Goal: Register for event/course

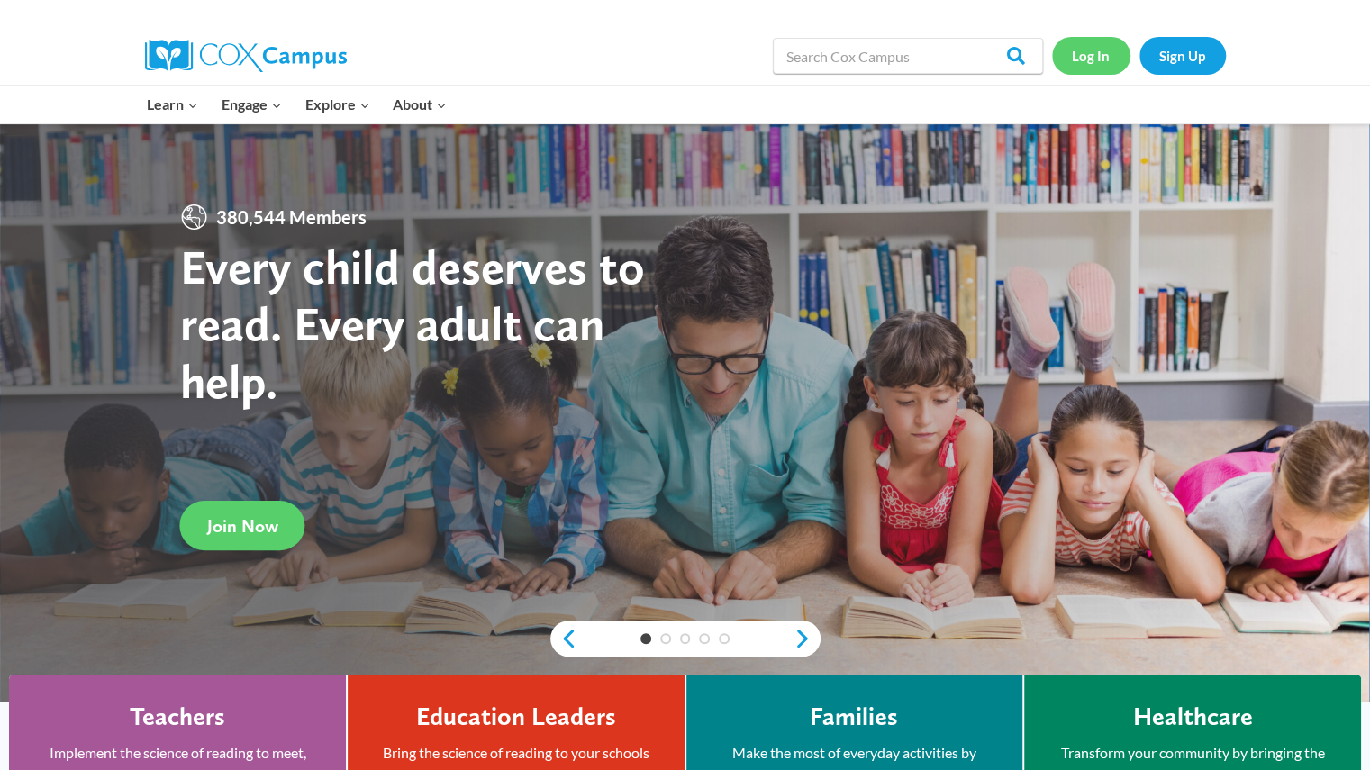
click at [1084, 60] on link "Log In" at bounding box center [1091, 55] width 78 height 37
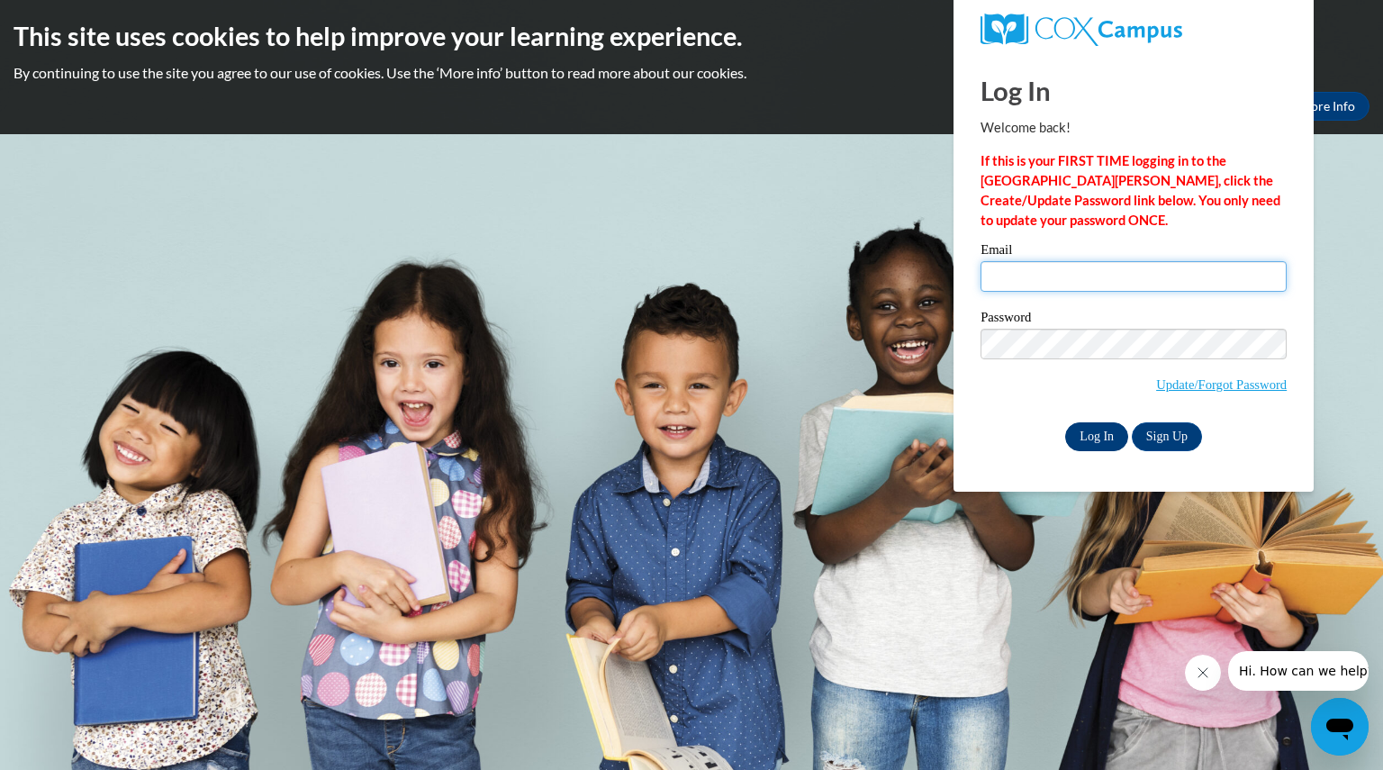
type input "sharplessmatth@aasd.k12.wi.us"
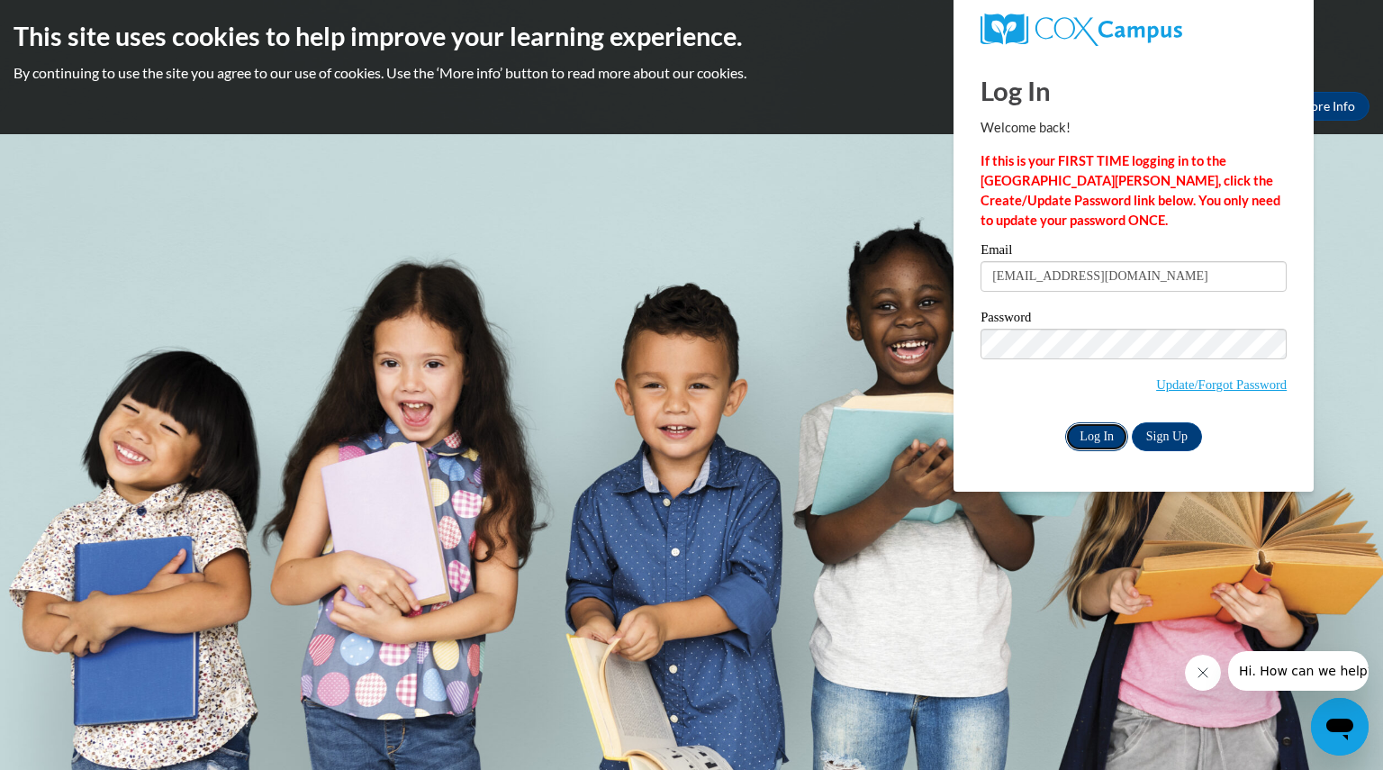
click at [1097, 428] on input "Log In" at bounding box center [1096, 436] width 63 height 29
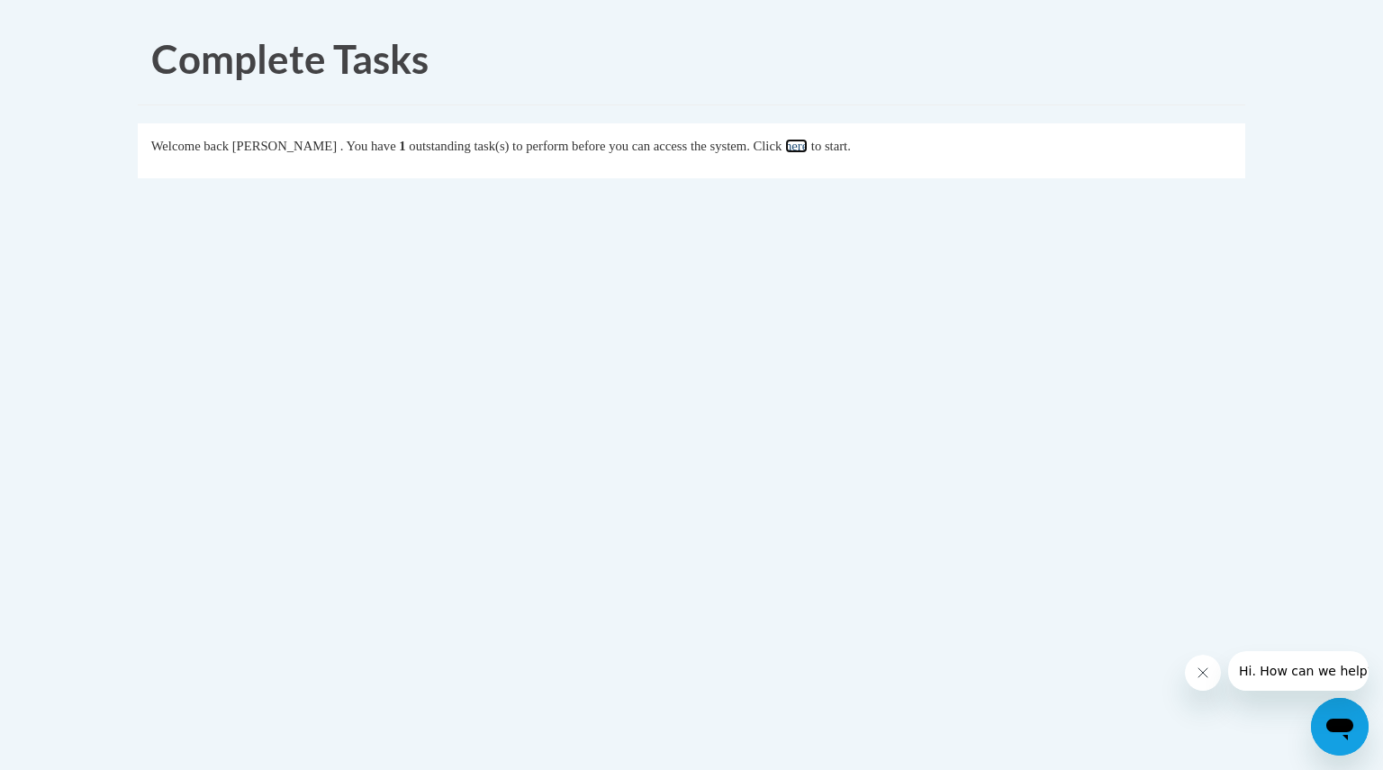
click at [808, 139] on link "here" at bounding box center [796, 146] width 23 height 14
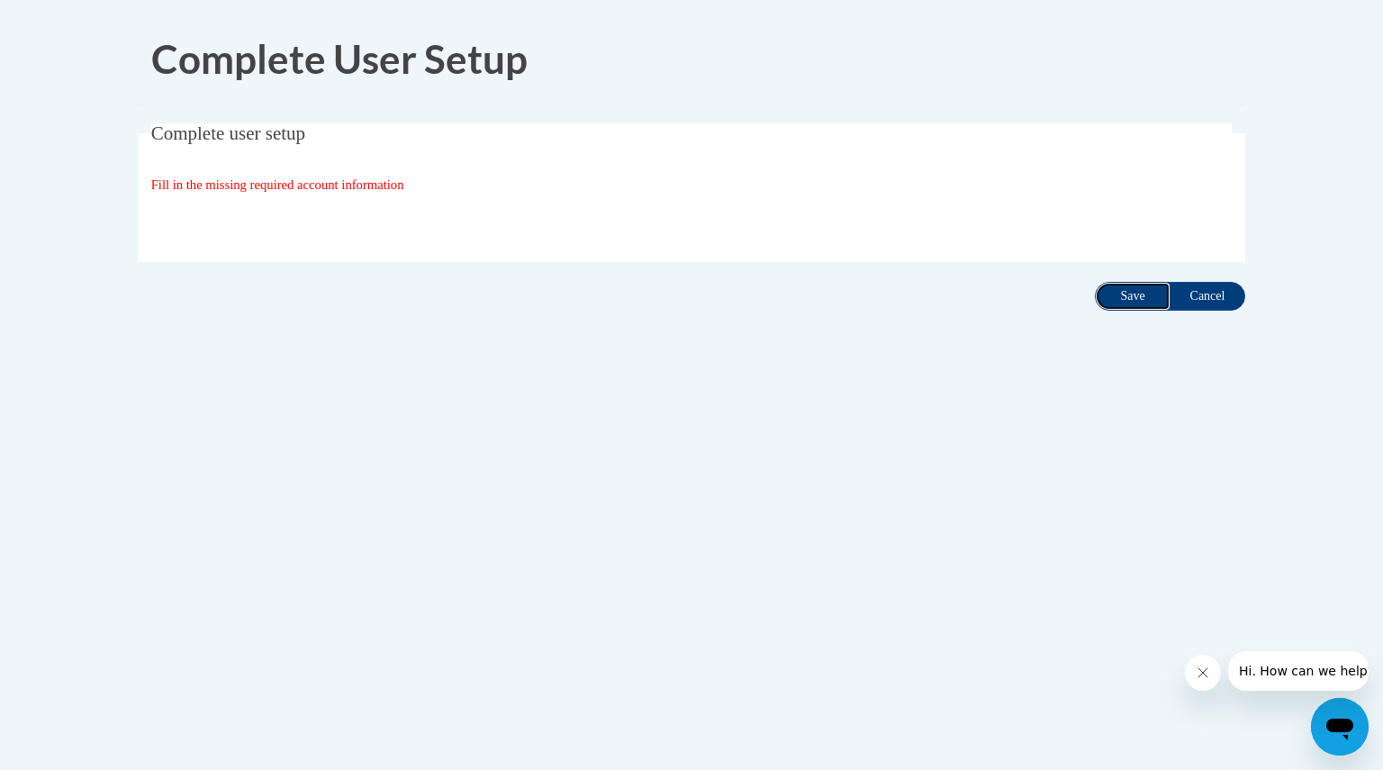
click at [1121, 297] on input "Save" at bounding box center [1133, 296] width 76 height 29
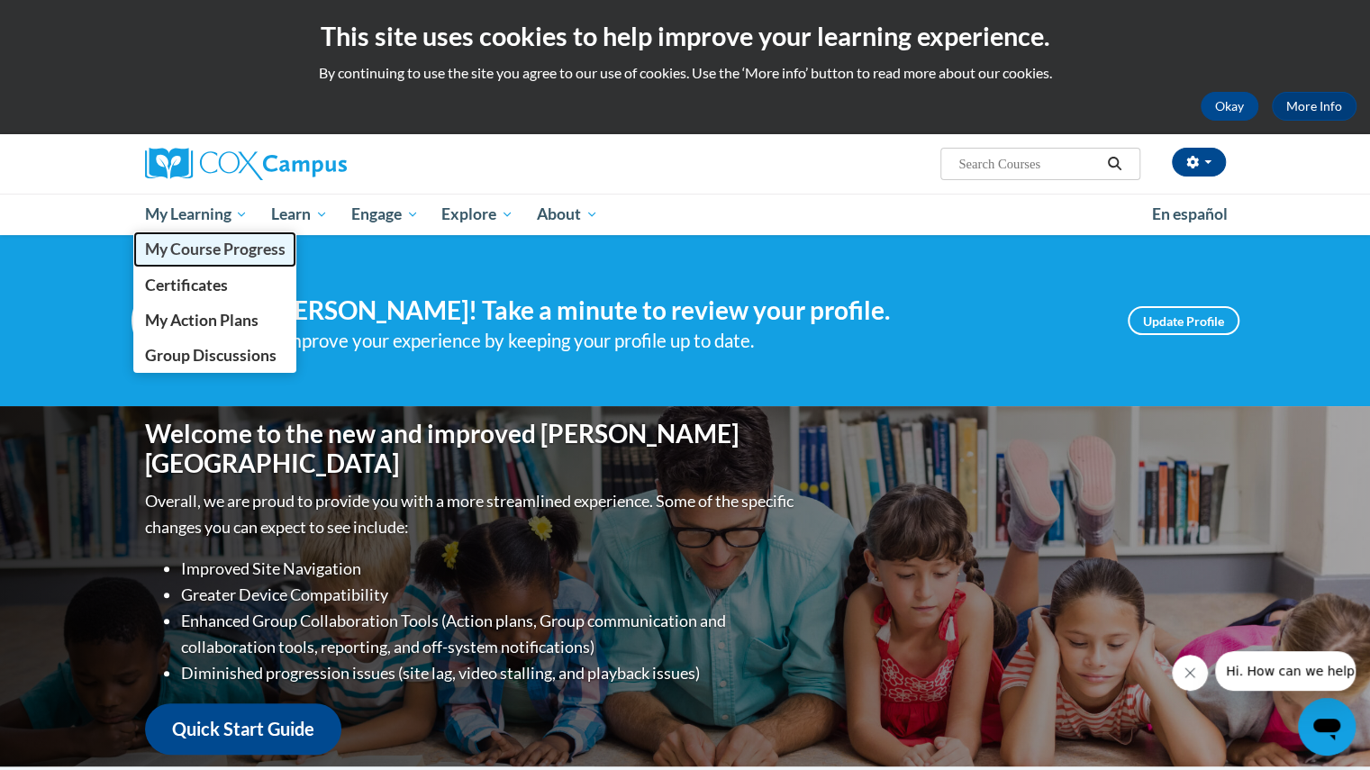
click at [220, 249] on span "My Course Progress" at bounding box center [214, 249] width 140 height 19
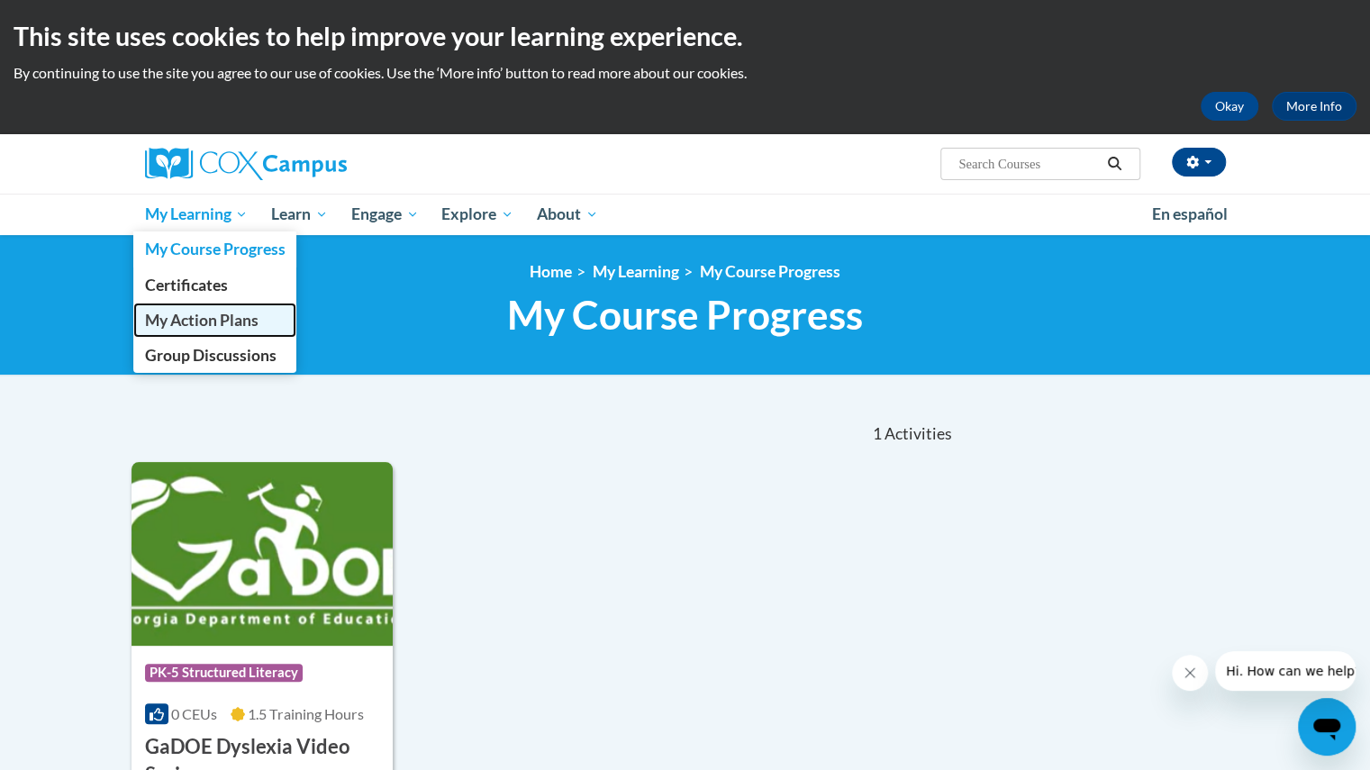
click at [195, 311] on span "My Action Plans" at bounding box center [200, 320] width 113 height 19
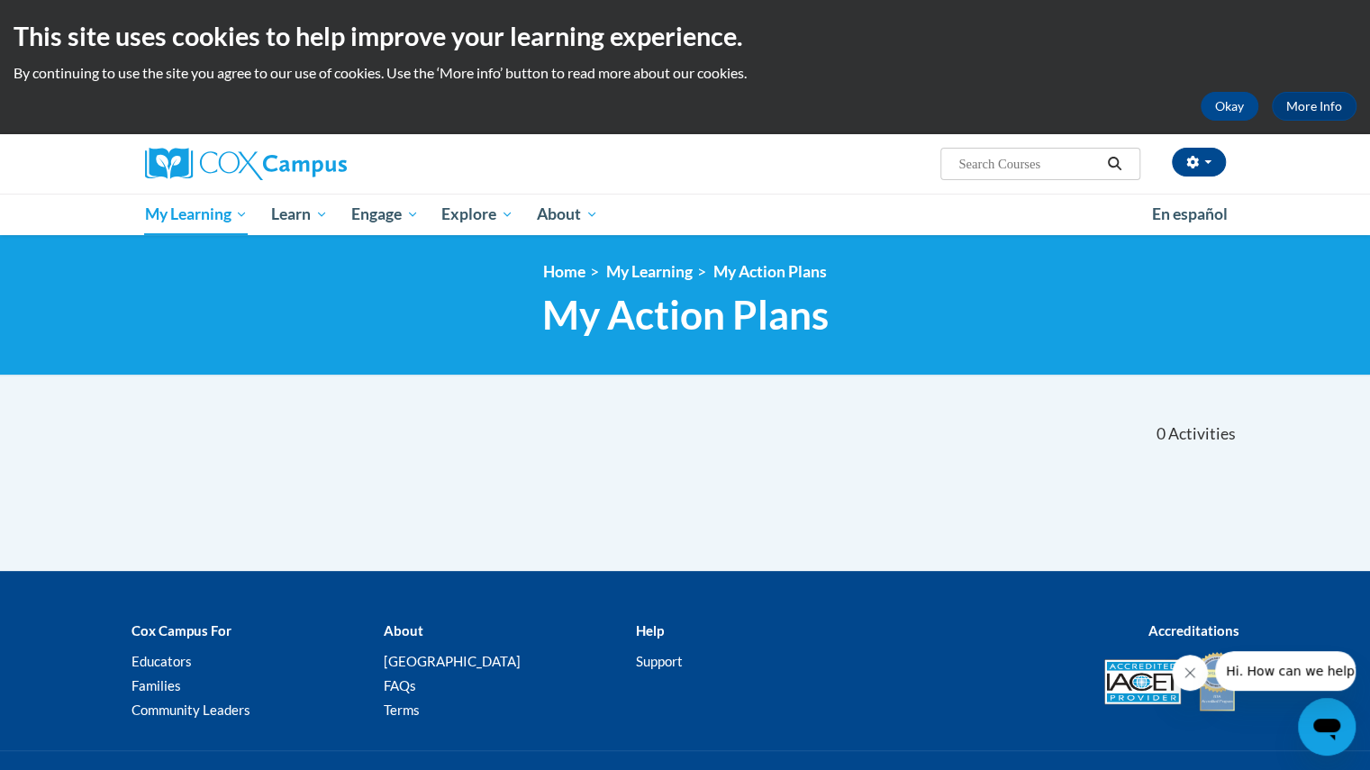
click at [994, 167] on input "Search..." at bounding box center [1028, 164] width 144 height 22
type input "oral language"
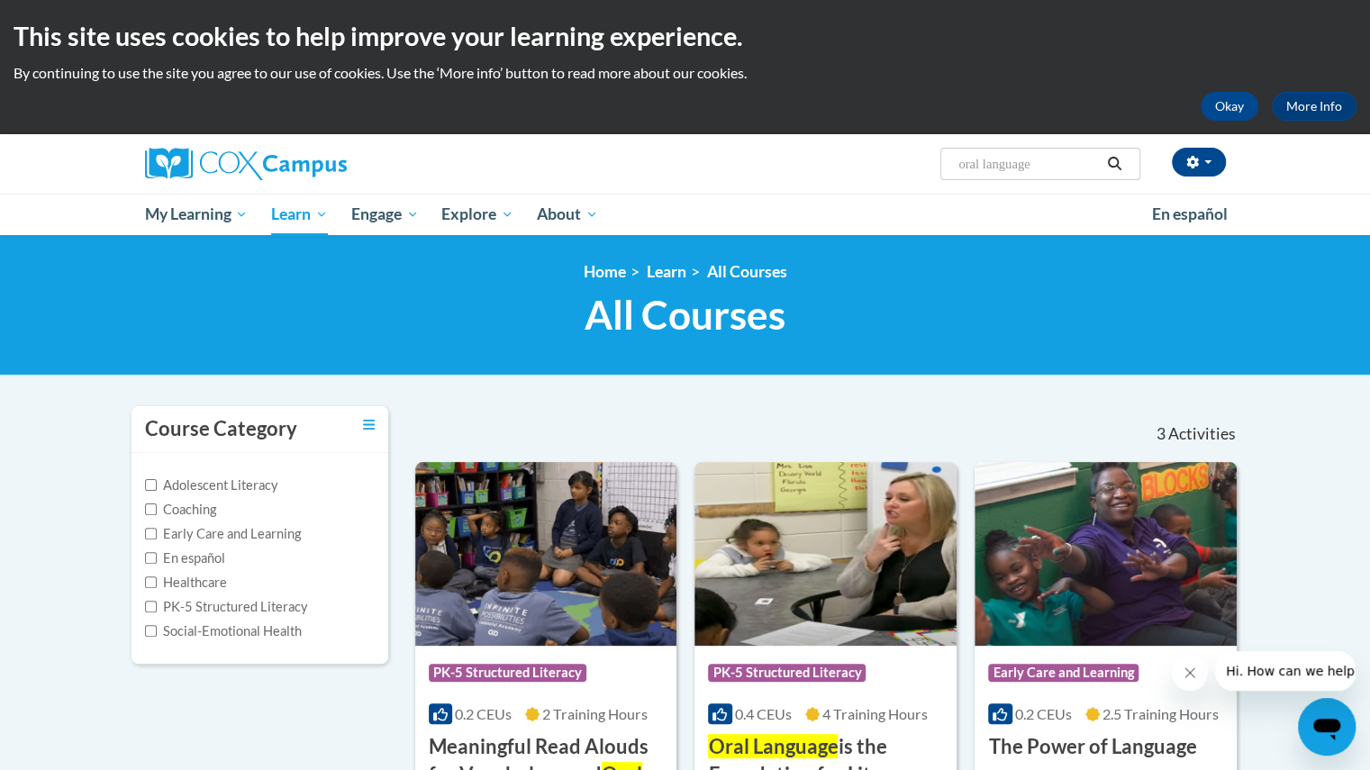
scroll to position [1, 0]
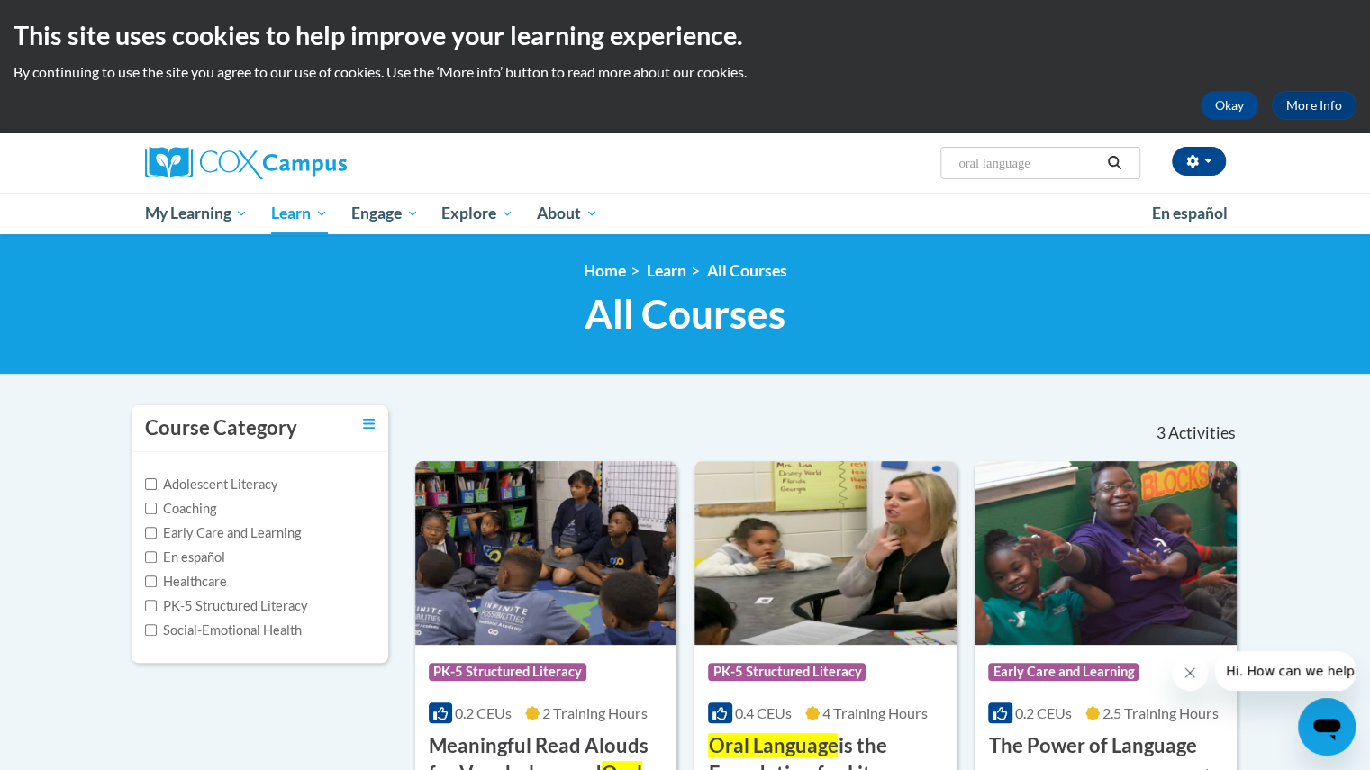
click at [1000, 167] on input "oral language" at bounding box center [1028, 163] width 144 height 22
type input "early literacy"
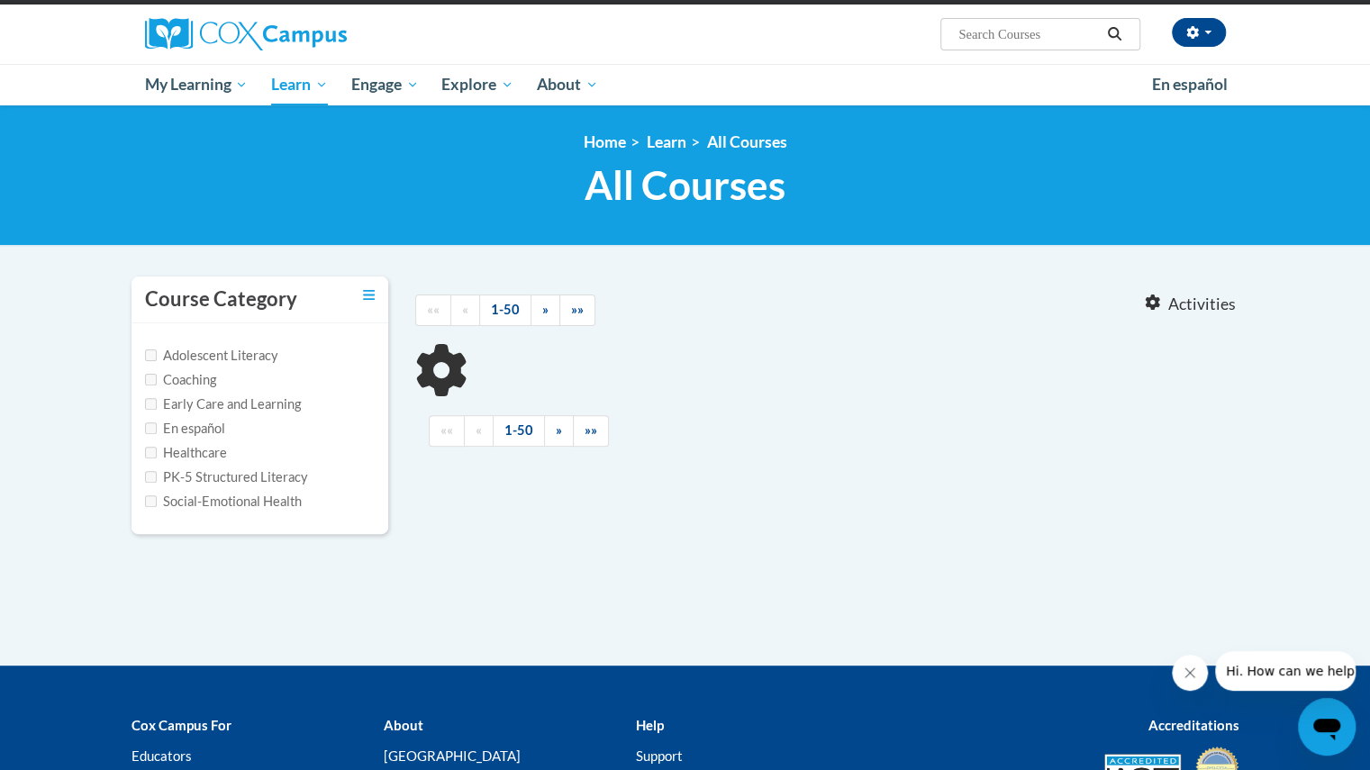
scroll to position [262, 0]
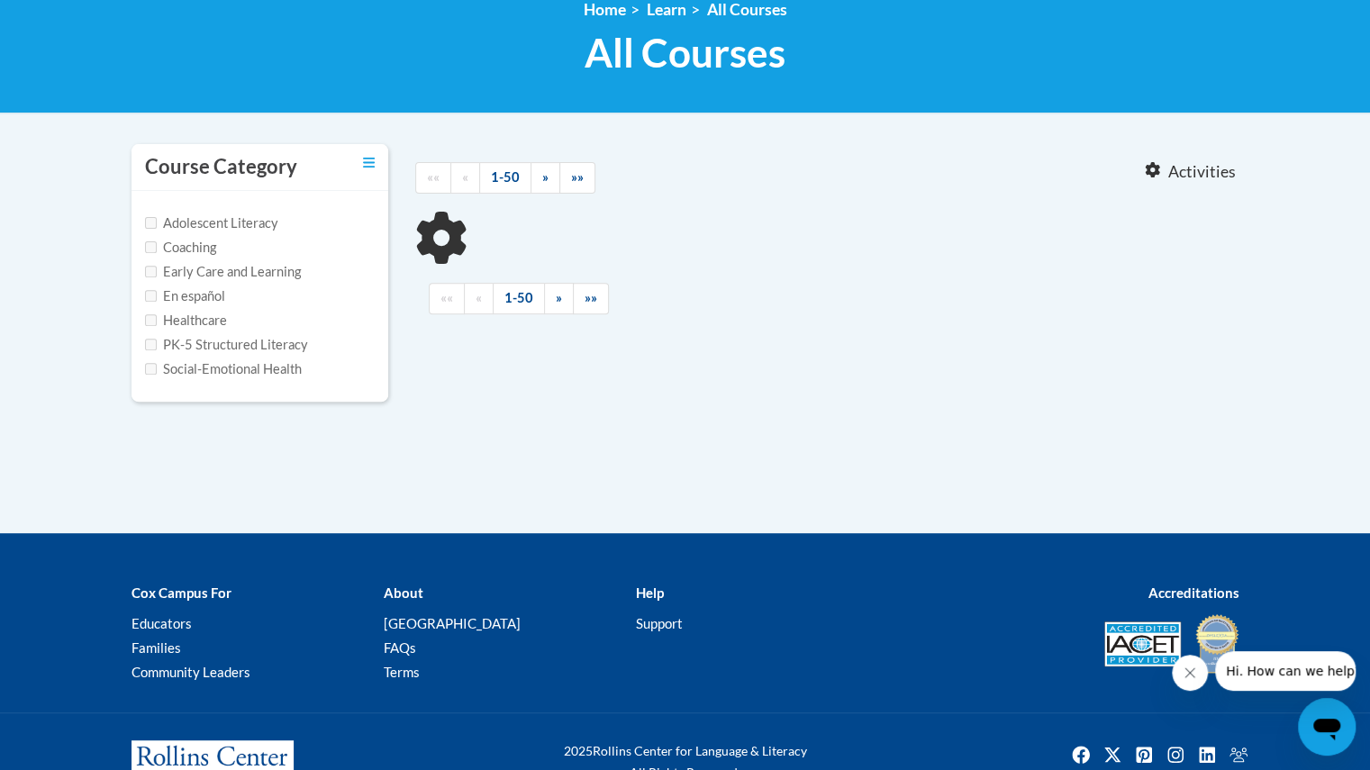
type input "early literacy"
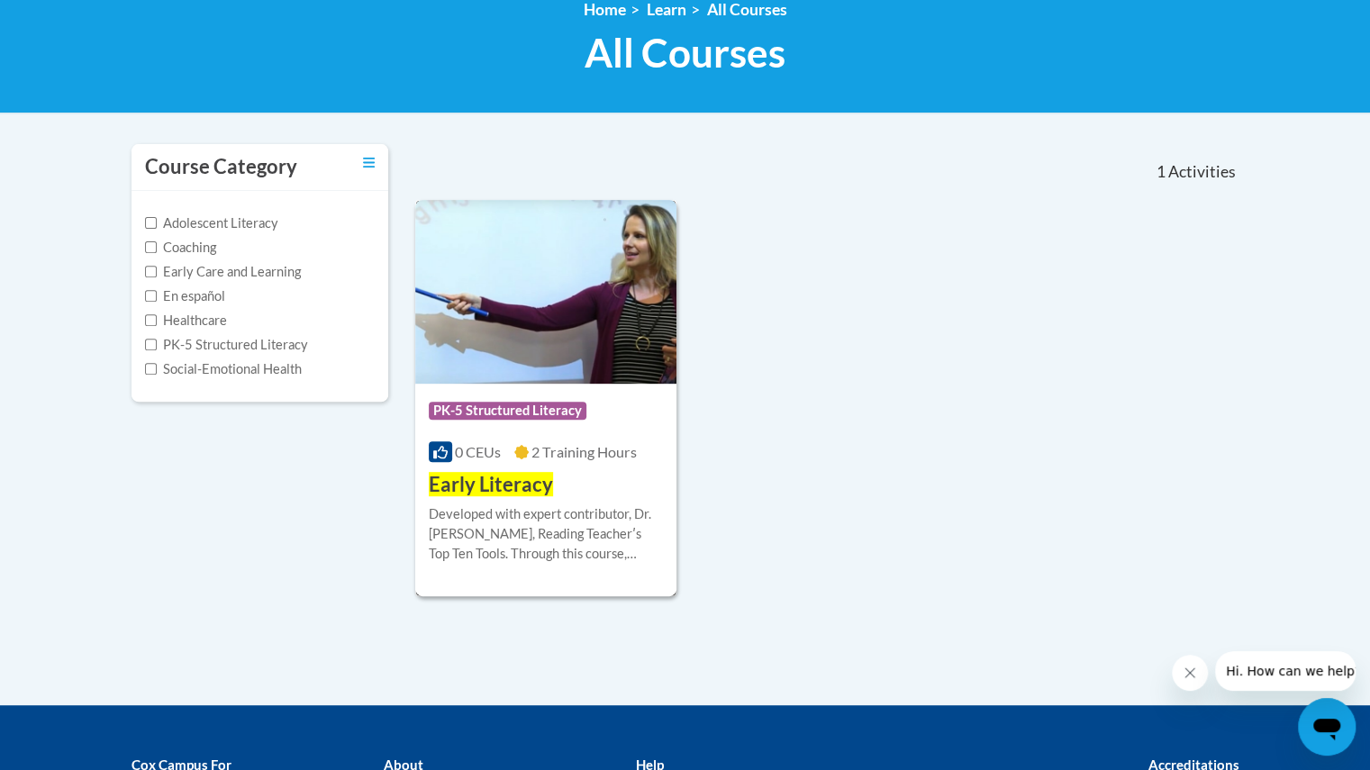
click at [490, 484] on span "Early Literacy" at bounding box center [491, 484] width 124 height 24
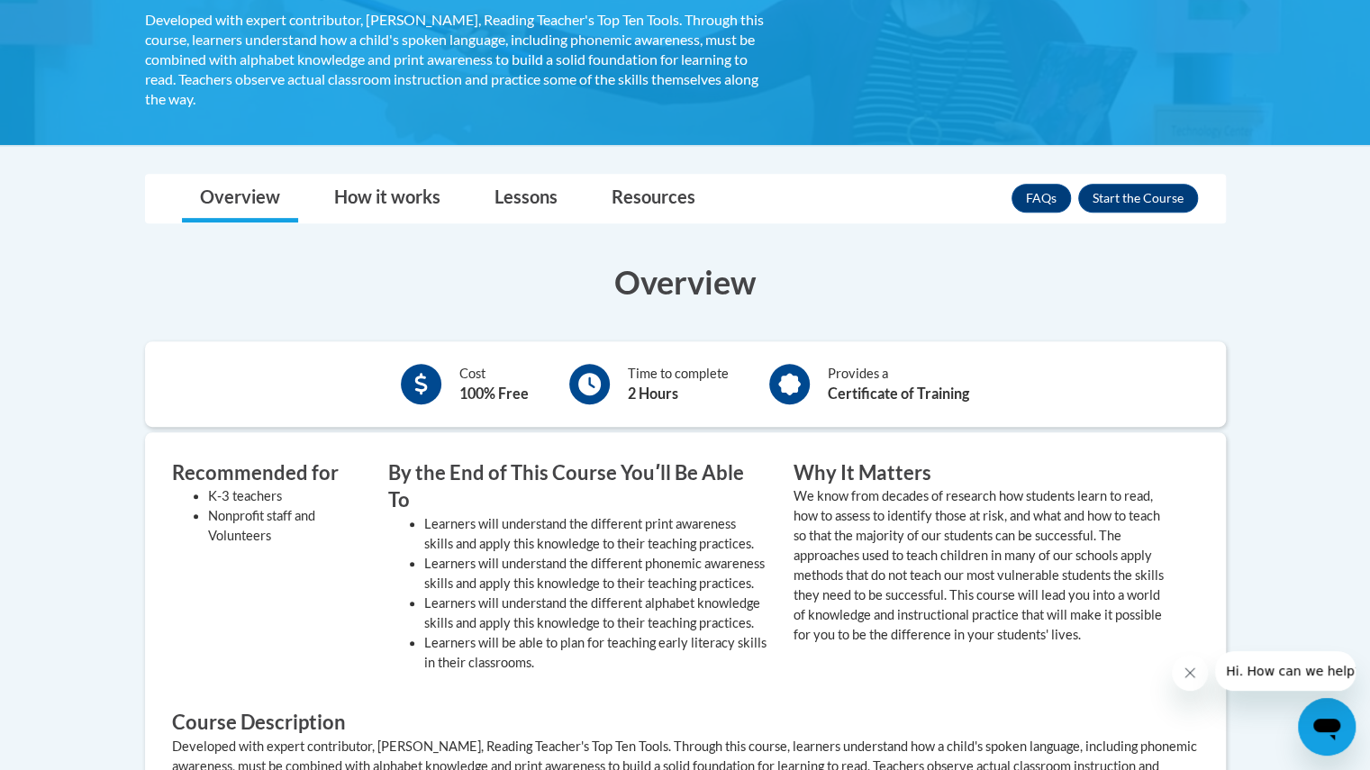
scroll to position [366, 0]
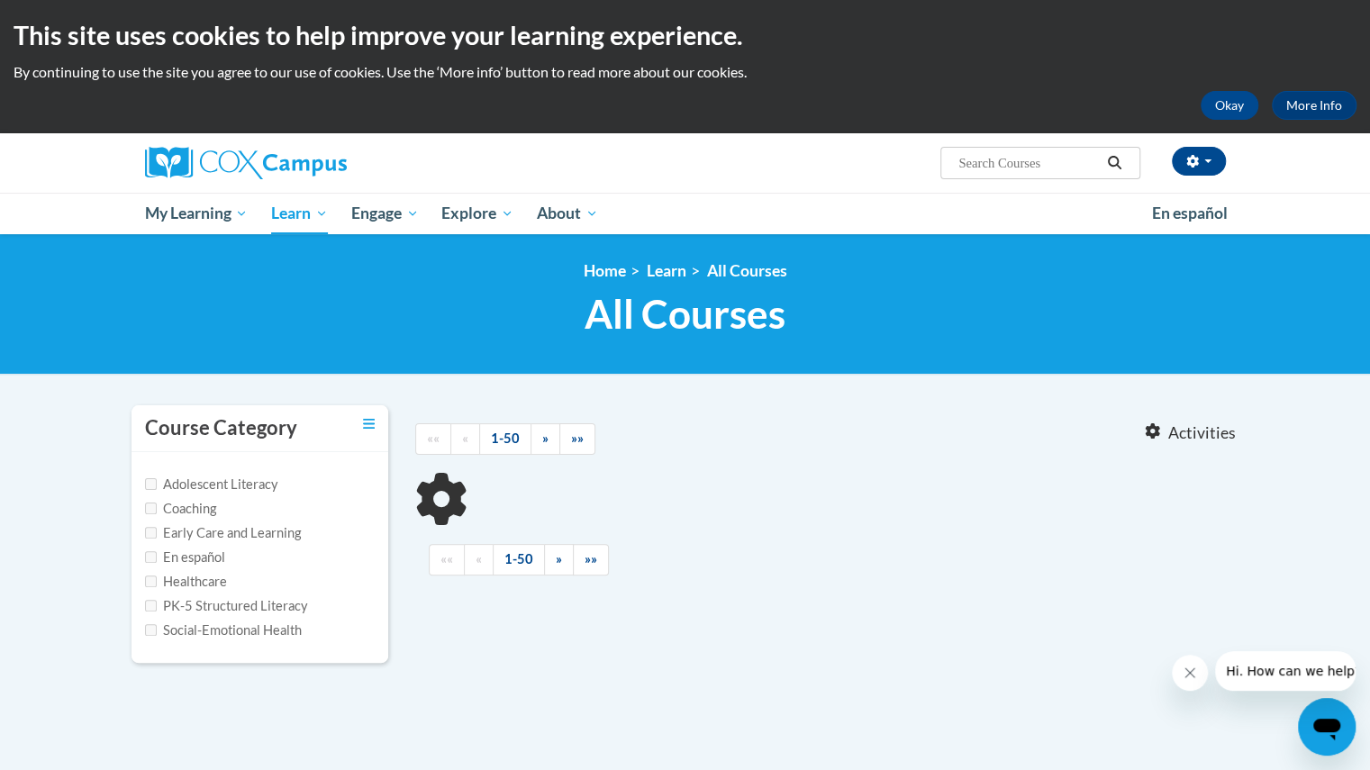
type input "oral language"
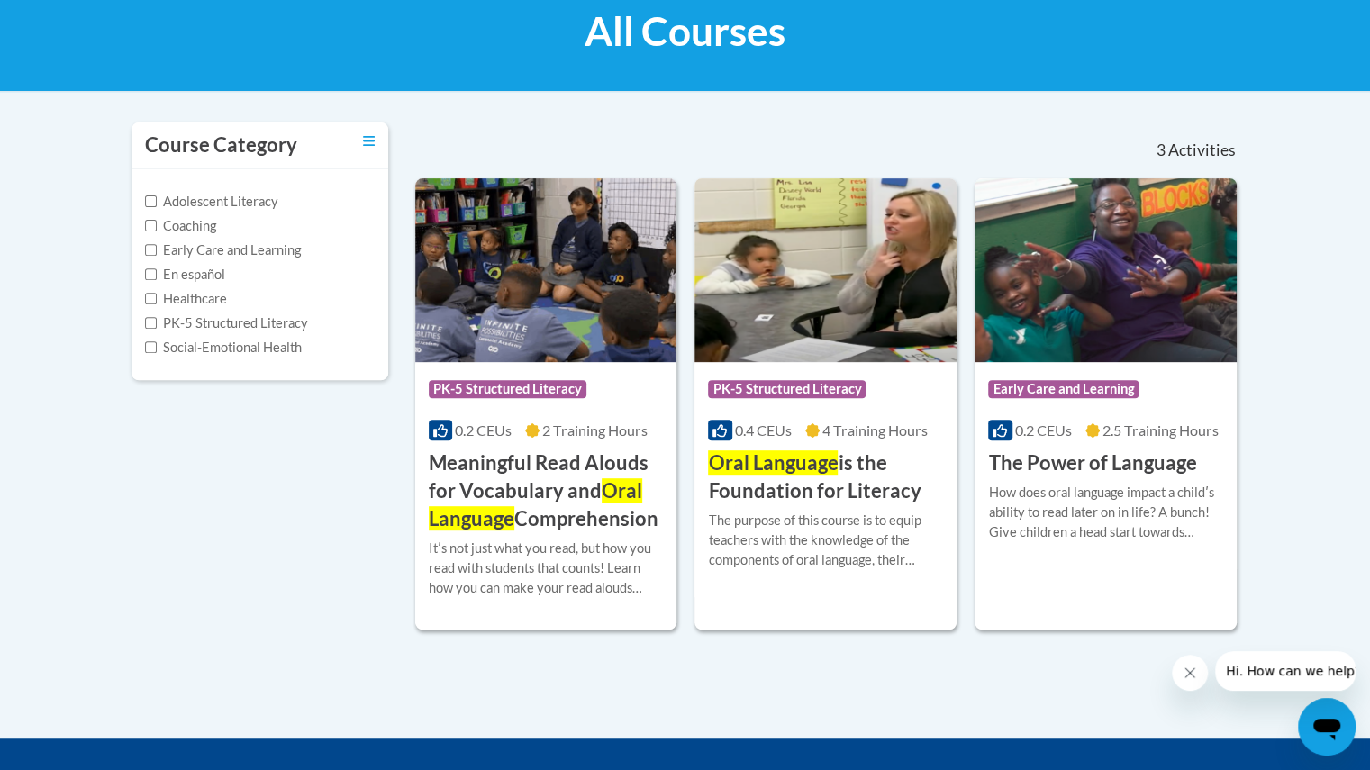
scroll to position [289, 0]
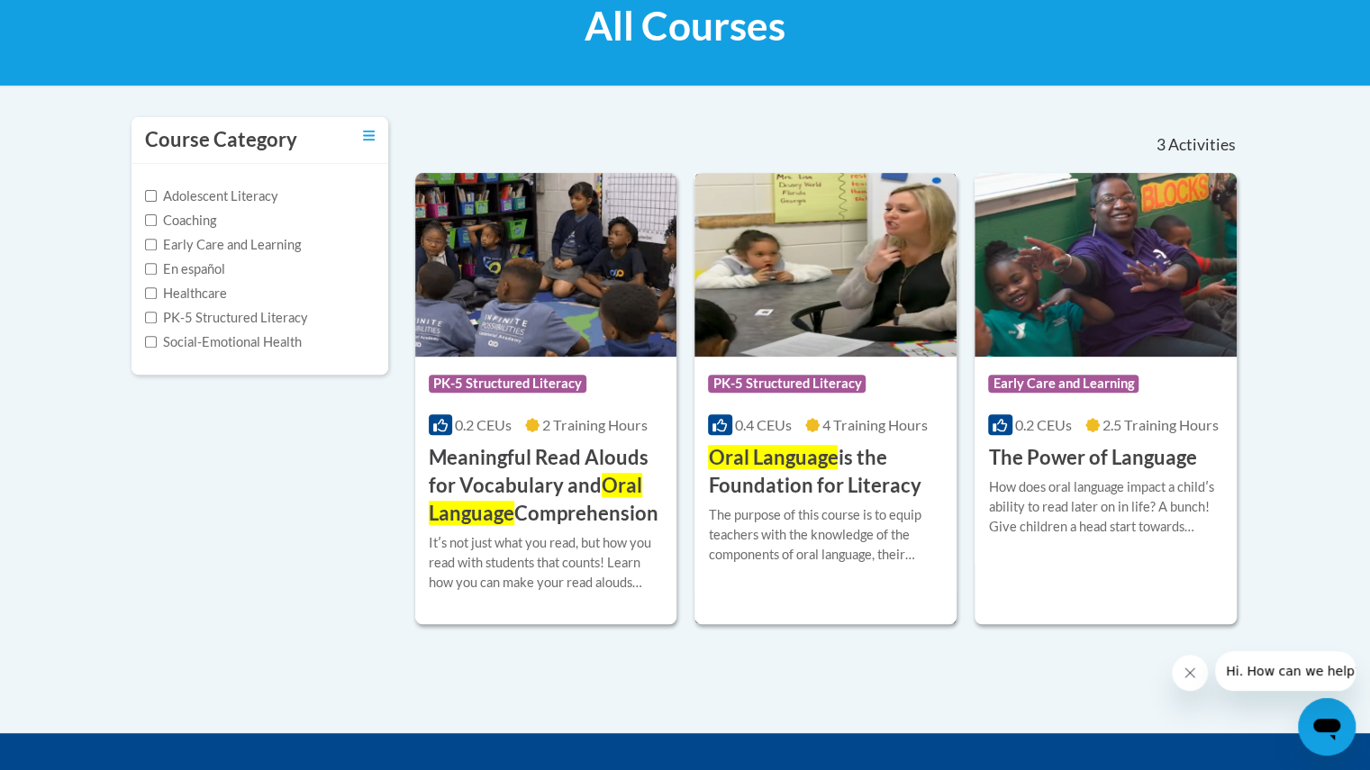
click at [769, 467] on span "Oral Language" at bounding box center [773, 457] width 130 height 24
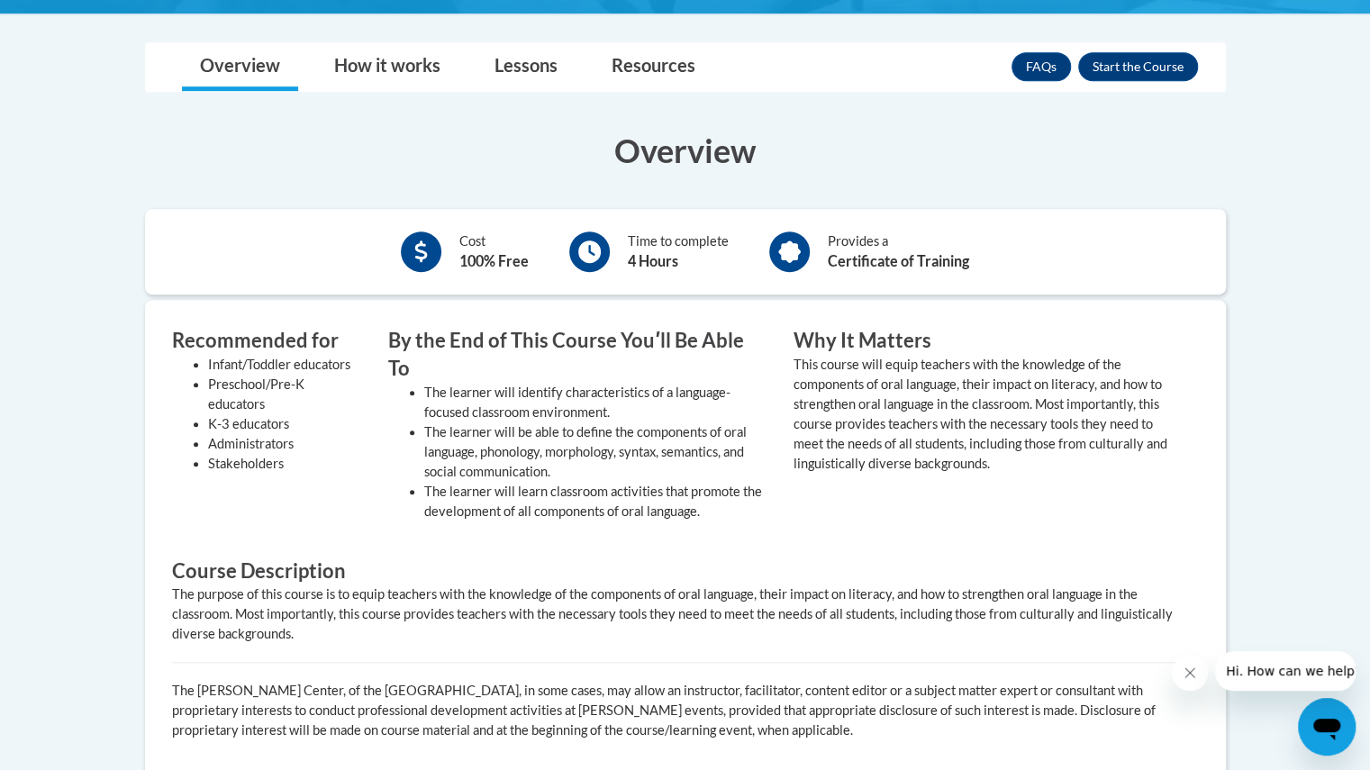
scroll to position [524, 0]
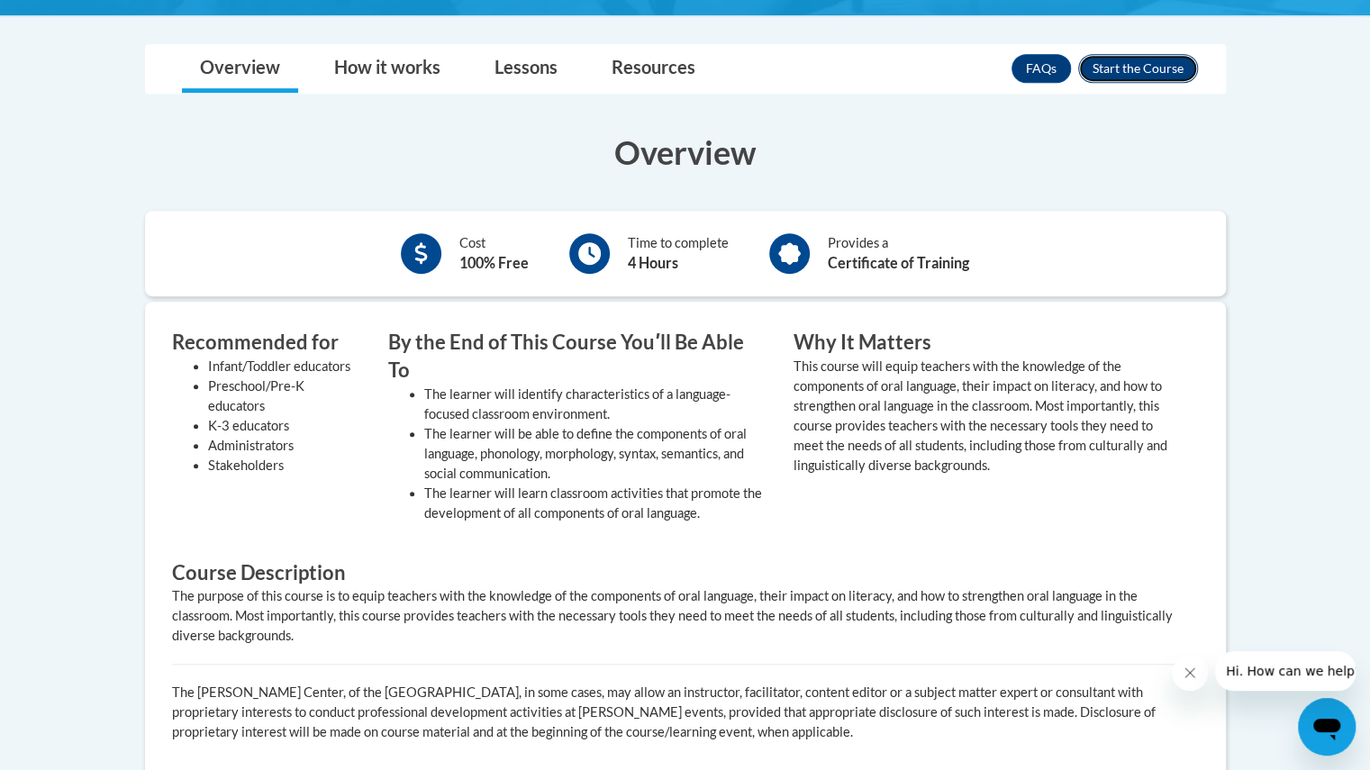
click at [1160, 63] on button "Enroll" at bounding box center [1138, 68] width 120 height 29
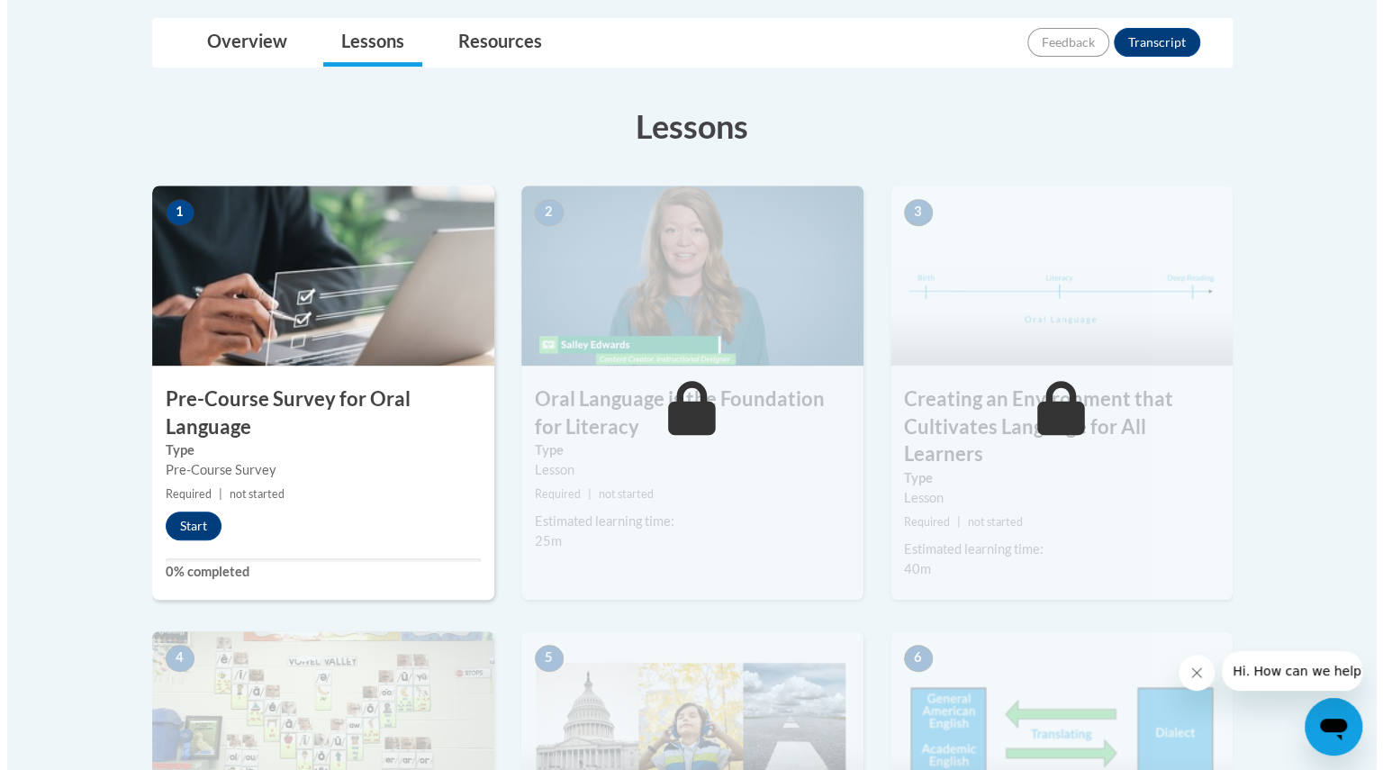
scroll to position [419, 0]
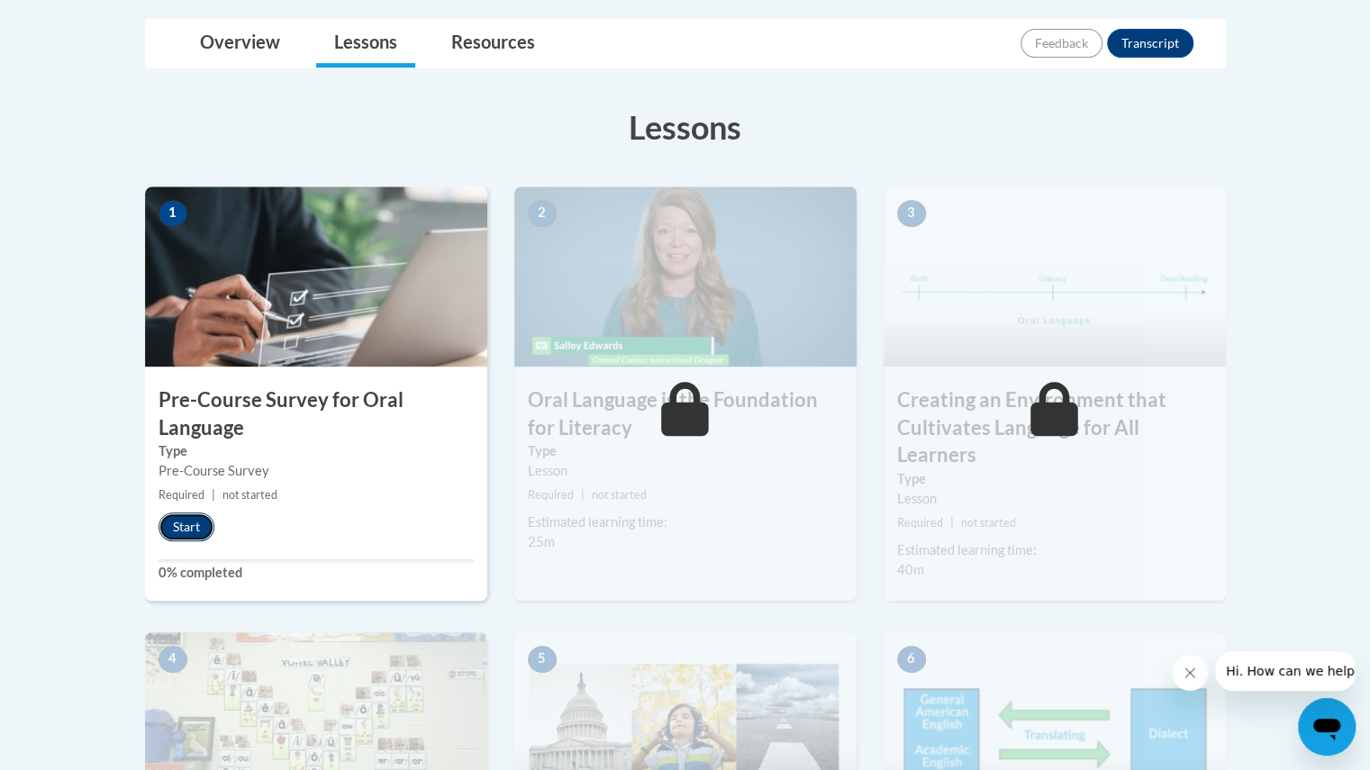
click at [193, 521] on button "Start" at bounding box center [187, 526] width 56 height 29
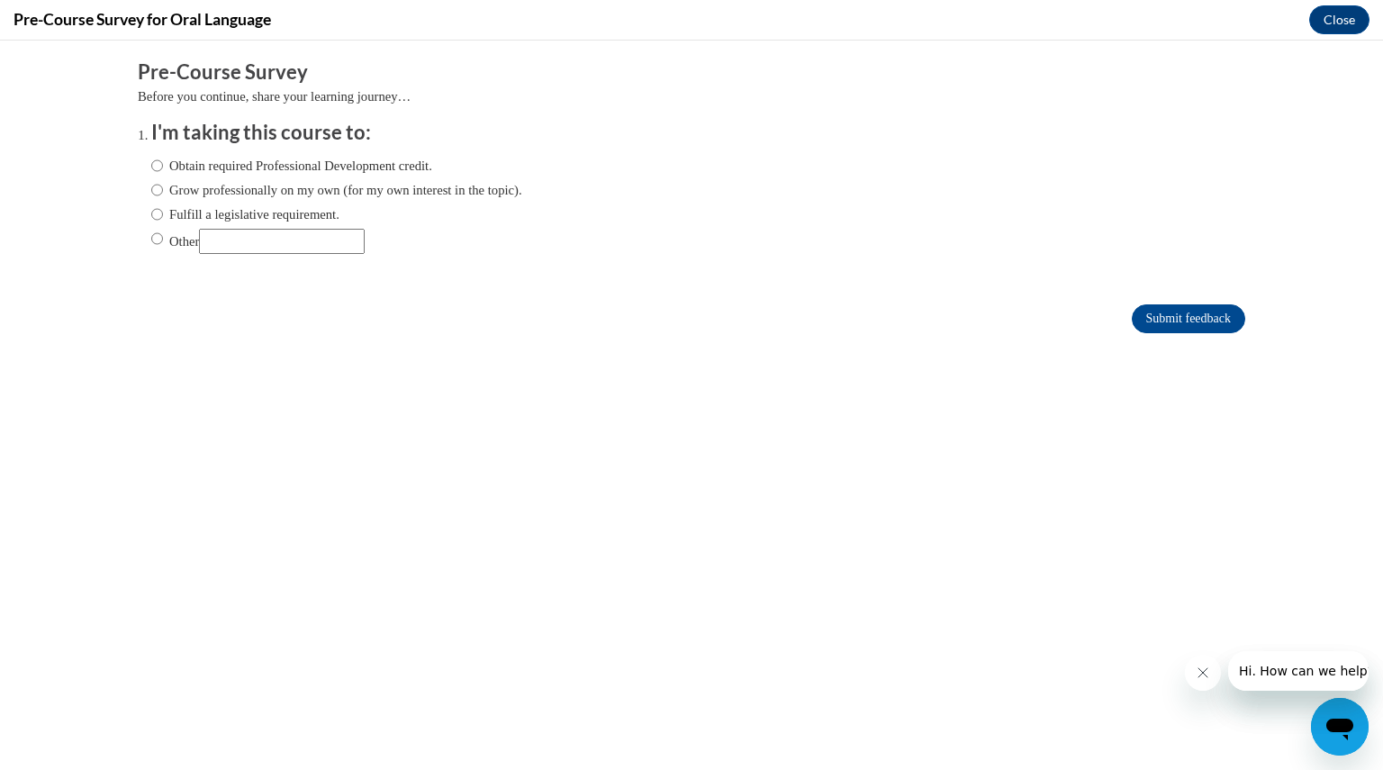
scroll to position [0, 0]
click at [263, 170] on label "Obtain required Professional Development credit." at bounding box center [291, 166] width 281 height 20
click at [163, 170] on input "Obtain required Professional Development credit." at bounding box center [157, 166] width 12 height 20
radio input "true"
click at [1183, 316] on input "Submit feedback" at bounding box center [1188, 318] width 113 height 29
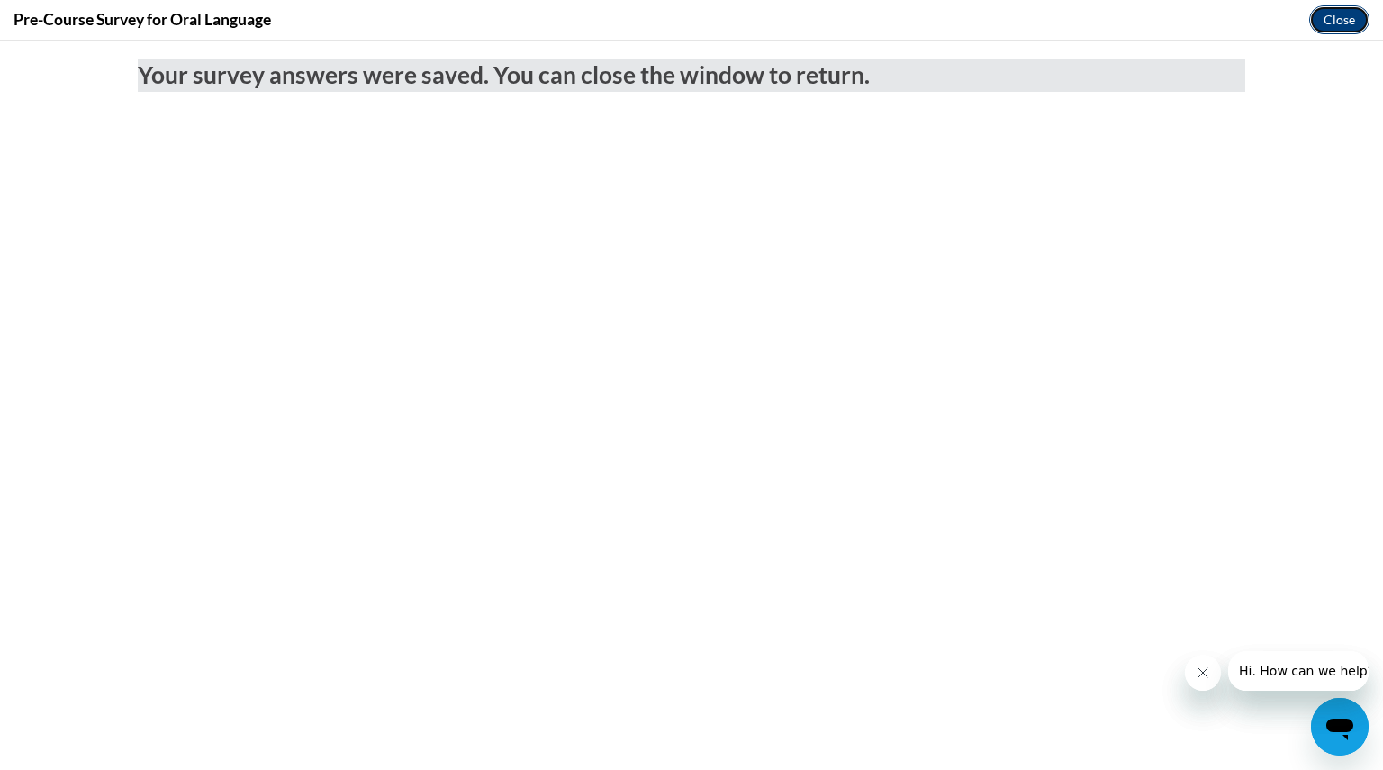
click at [1348, 18] on button "Close" at bounding box center [1339, 19] width 60 height 29
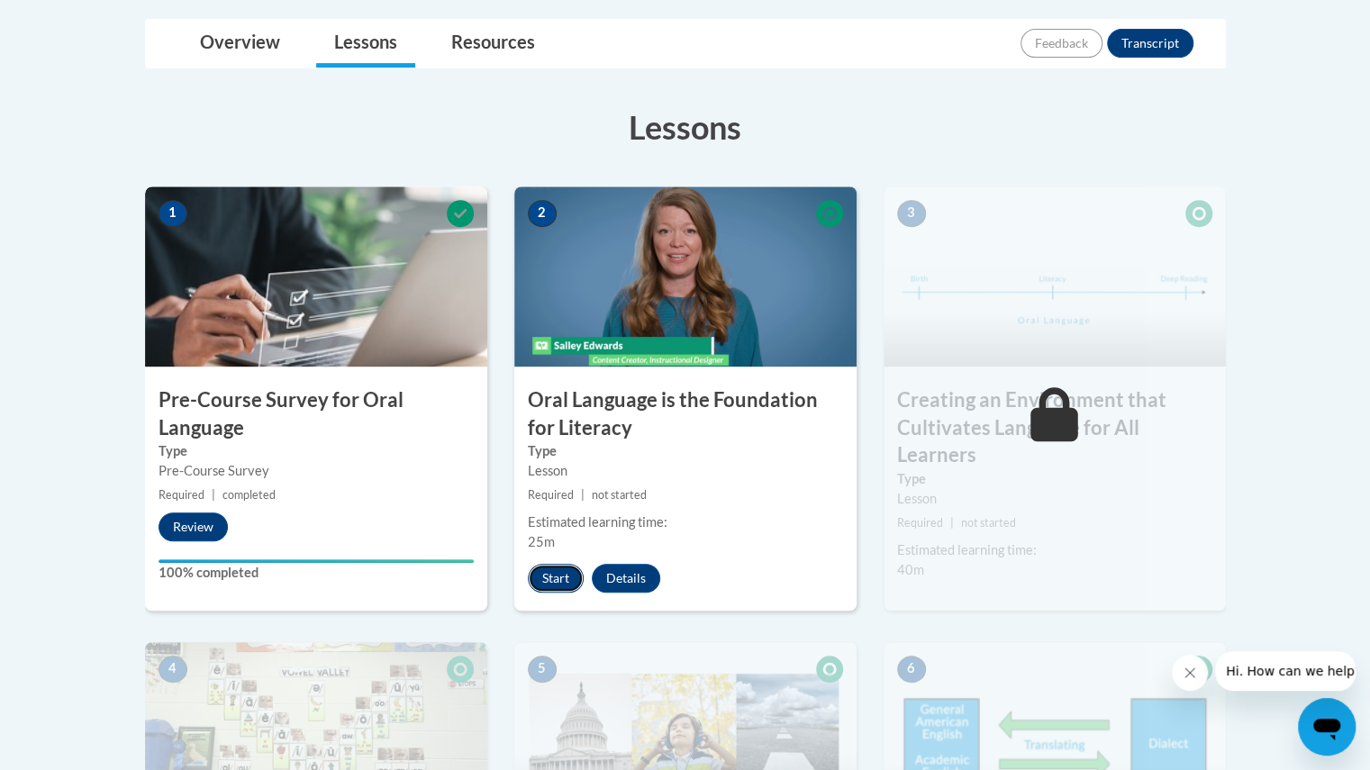
click at [566, 582] on button "Start" at bounding box center [556, 578] width 56 height 29
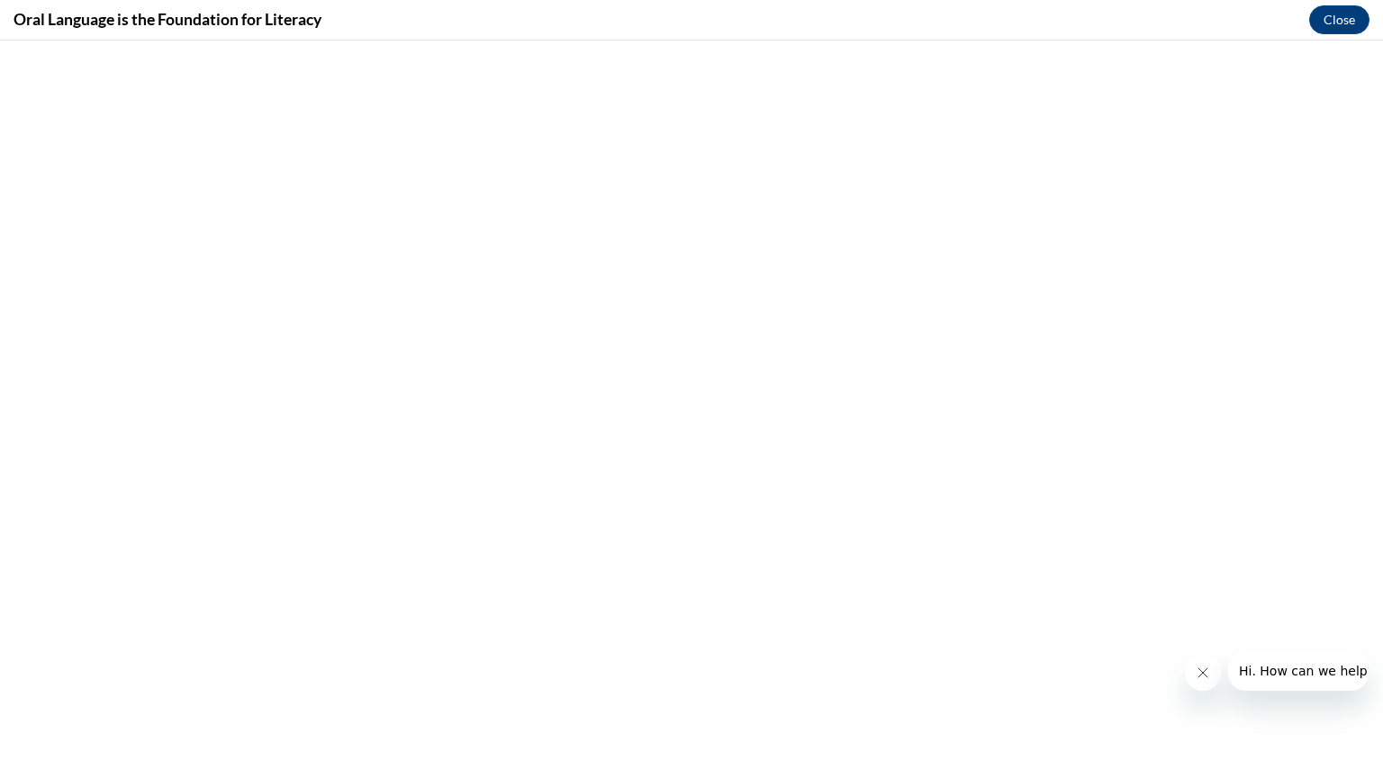
click at [1208, 672] on icon "Close message from company" at bounding box center [1202, 673] width 14 height 14
